Goal: Task Accomplishment & Management: Use online tool/utility

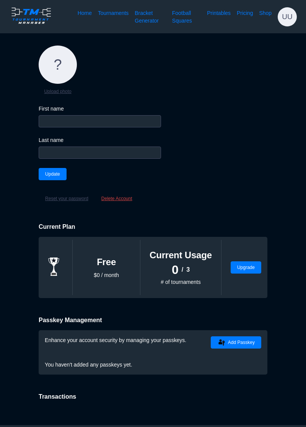
type input "[PERSON_NAME]"
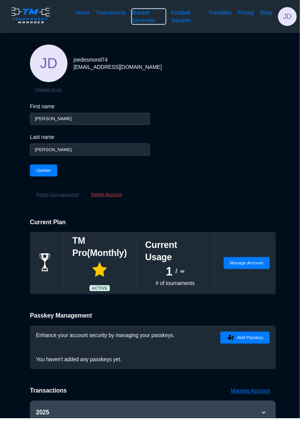
click at [155, 20] on link "Bracket Generator" at bounding box center [152, 16] width 34 height 15
